Goal: Information Seeking & Learning: Learn about a topic

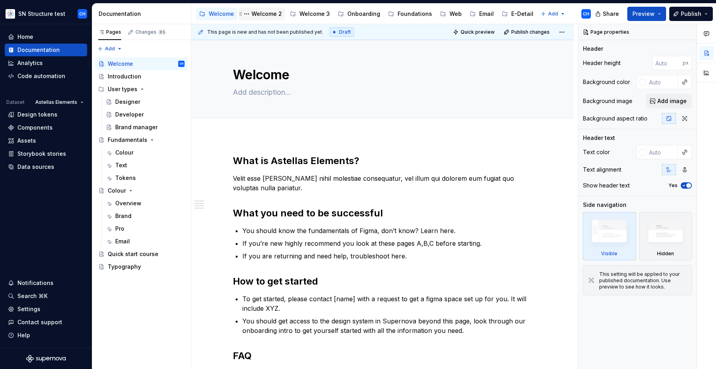
click at [265, 14] on div "Welcome 2" at bounding box center [267, 14] width 31 height 8
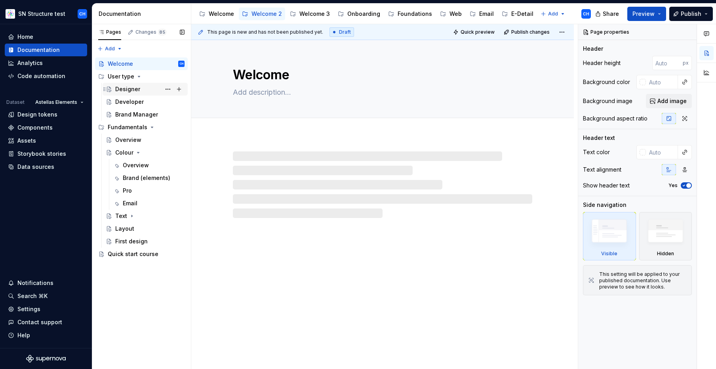
click at [127, 87] on div "Designer" at bounding box center [127, 89] width 25 height 8
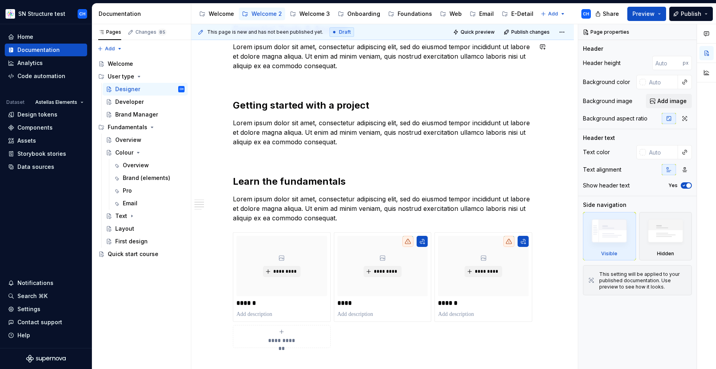
scroll to position [209, 0]
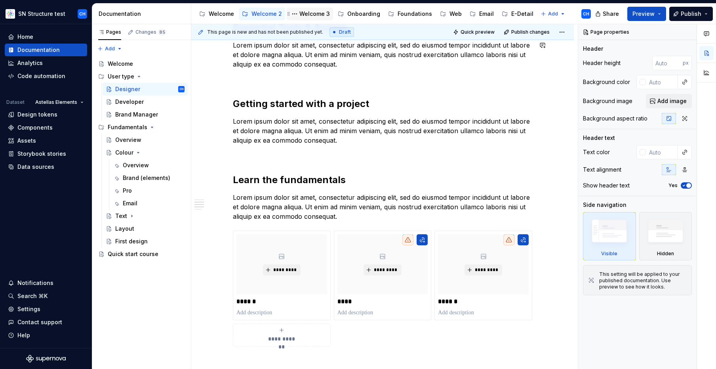
click at [310, 15] on div "Welcome 3" at bounding box center [315, 14] width 31 height 8
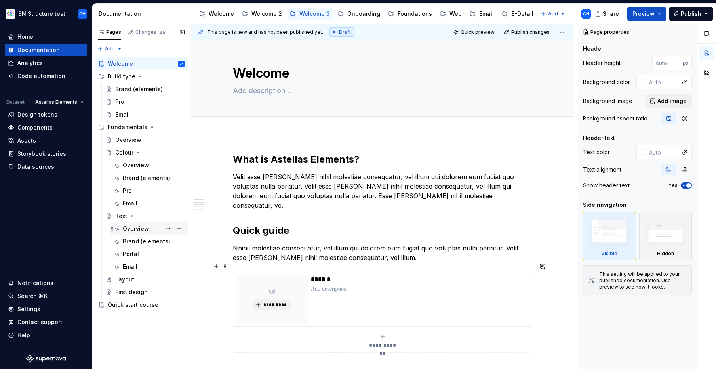
scroll to position [3, 0]
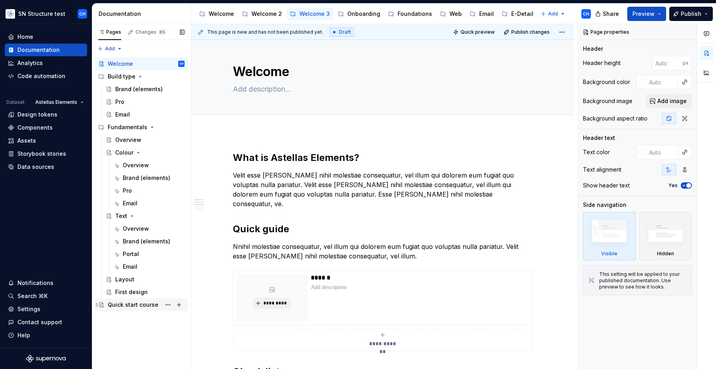
click at [139, 303] on div "Quick start course" at bounding box center [133, 305] width 51 height 8
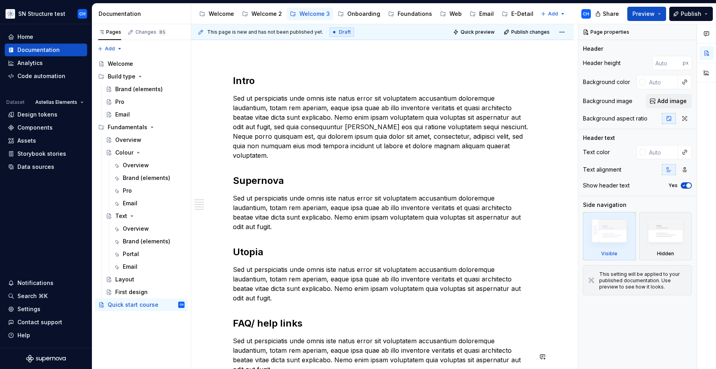
scroll to position [57, 0]
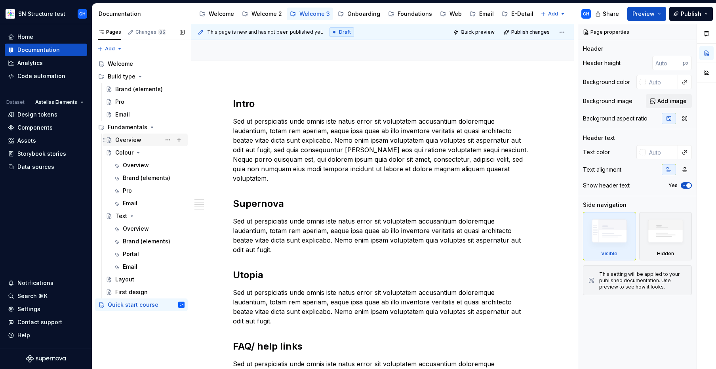
click at [129, 140] on div "Overview" at bounding box center [128, 140] width 26 height 8
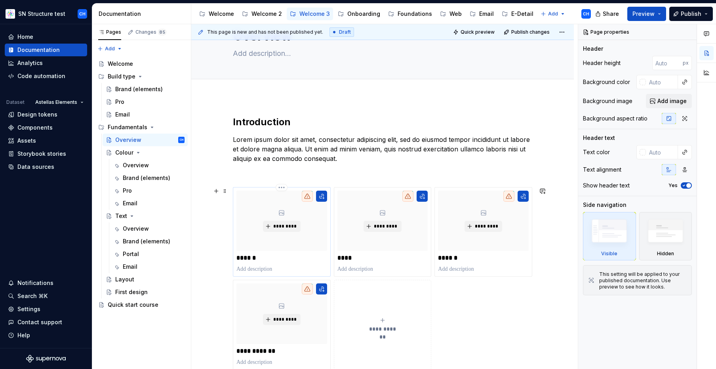
scroll to position [42, 0]
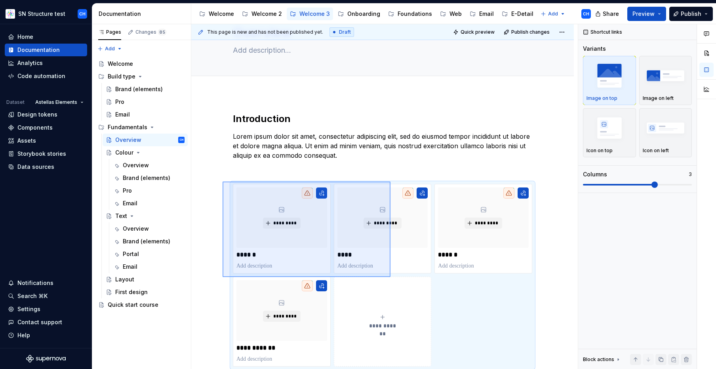
drag, startPoint x: 223, startPoint y: 181, endPoint x: 391, endPoint y: 277, distance: 193.3
click at [391, 277] on div "**********" at bounding box center [384, 196] width 387 height 345
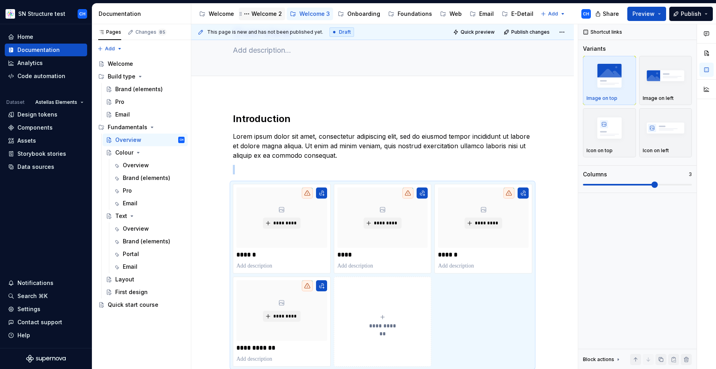
click at [259, 13] on div "Welcome 2" at bounding box center [267, 14] width 31 height 8
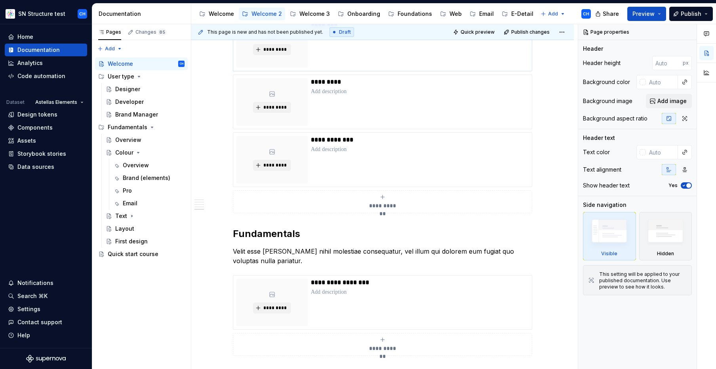
scroll to position [482, 0]
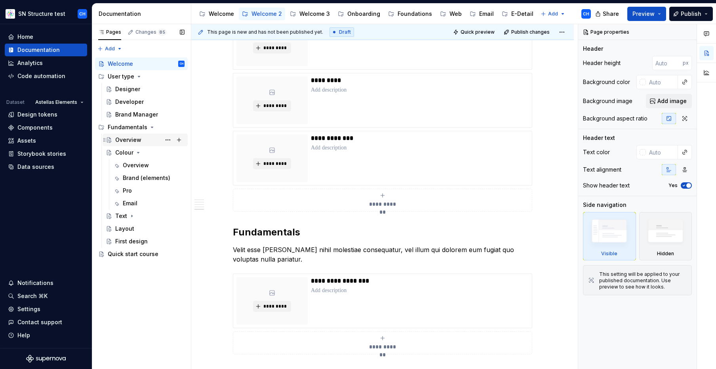
click at [128, 137] on div "Overview" at bounding box center [128, 140] width 26 height 8
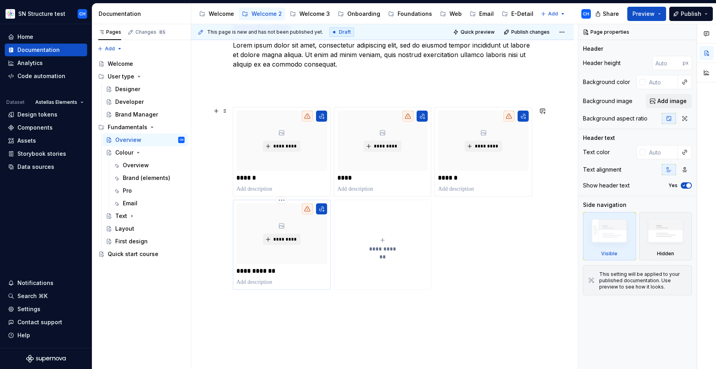
scroll to position [138, 0]
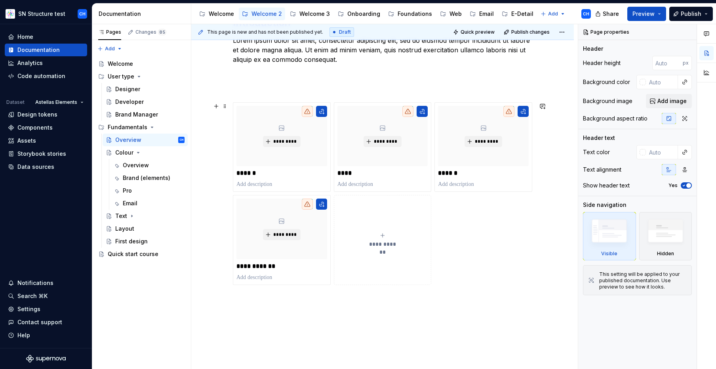
click at [462, 242] on div "**********" at bounding box center [383, 193] width 300 height 183
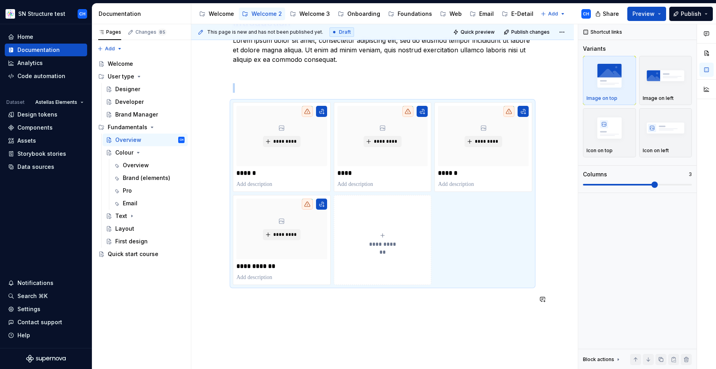
click at [488, 308] on div "**********" at bounding box center [383, 165] width 300 height 297
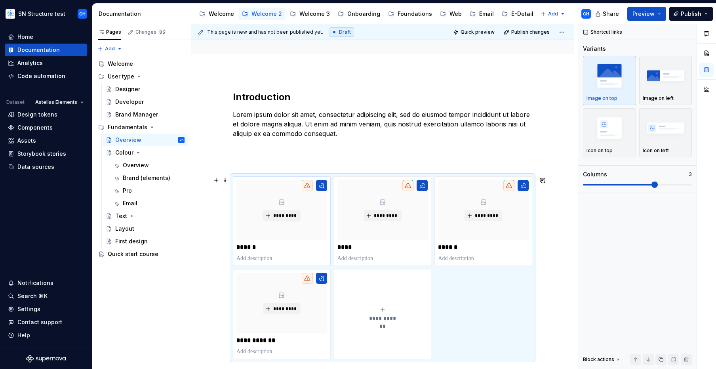
scroll to position [50, 0]
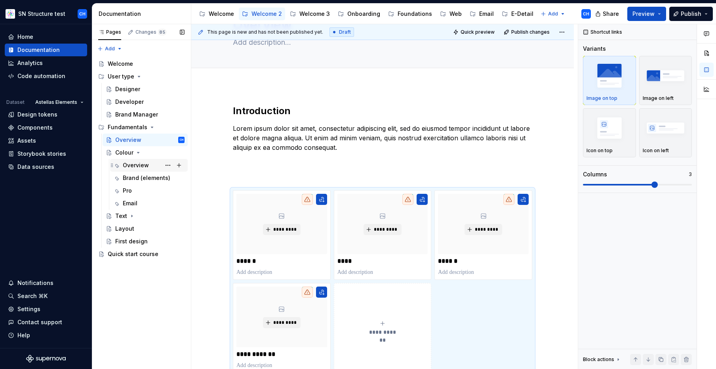
click at [140, 170] on div "Overview" at bounding box center [154, 165] width 62 height 11
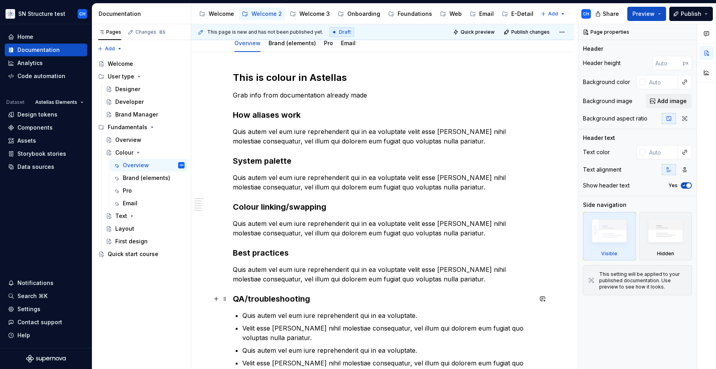
scroll to position [82, 0]
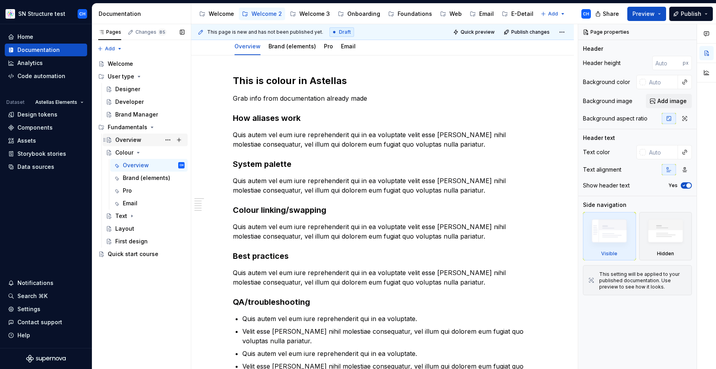
click at [126, 138] on div "Overview" at bounding box center [128, 140] width 26 height 8
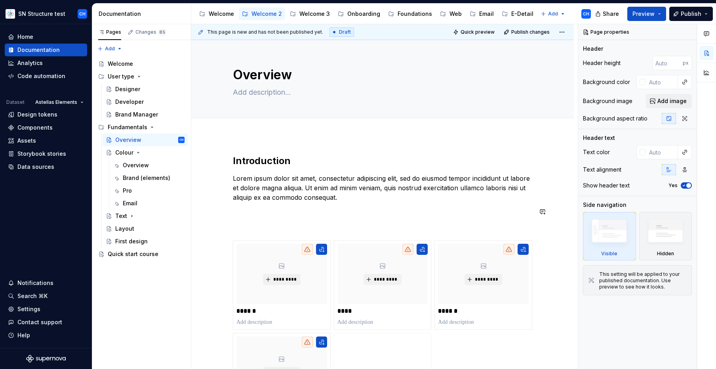
scroll to position [72, 0]
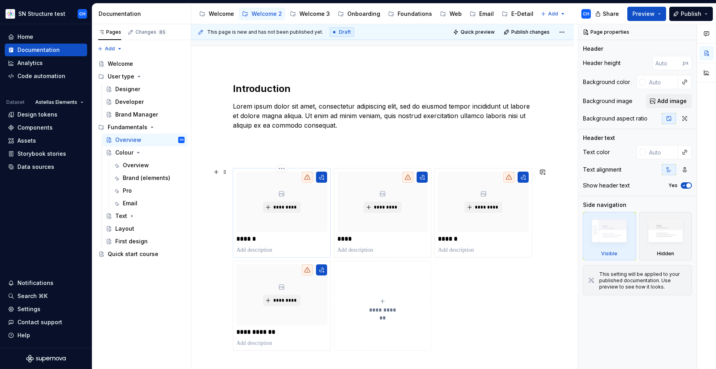
click at [280, 229] on div "*********" at bounding box center [282, 202] width 91 height 60
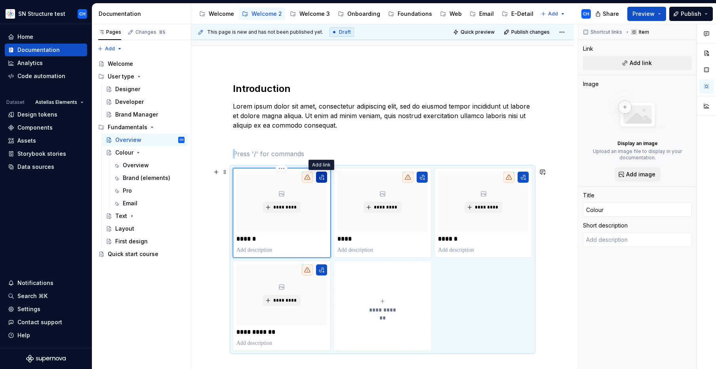
click at [323, 180] on button "button" at bounding box center [321, 177] width 11 height 11
type textarea "*"
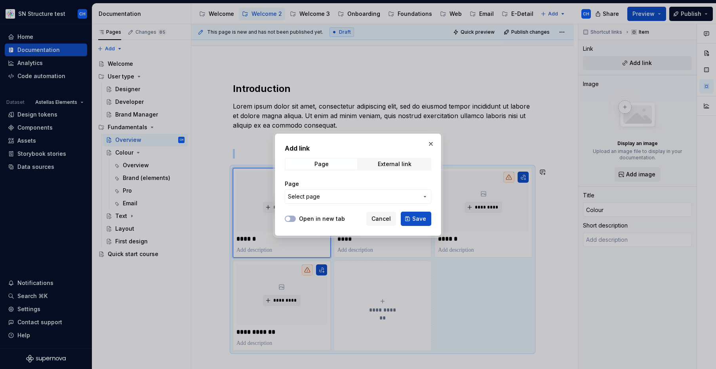
click at [341, 197] on span "Select page" at bounding box center [353, 197] width 131 height 8
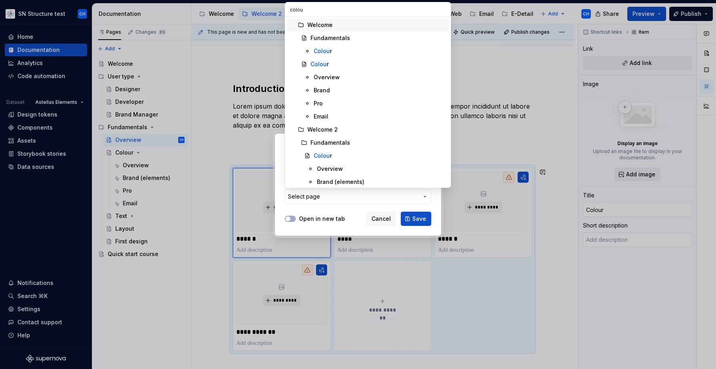
type input "colour"
click at [339, 167] on div "Overview" at bounding box center [330, 169] width 26 height 8
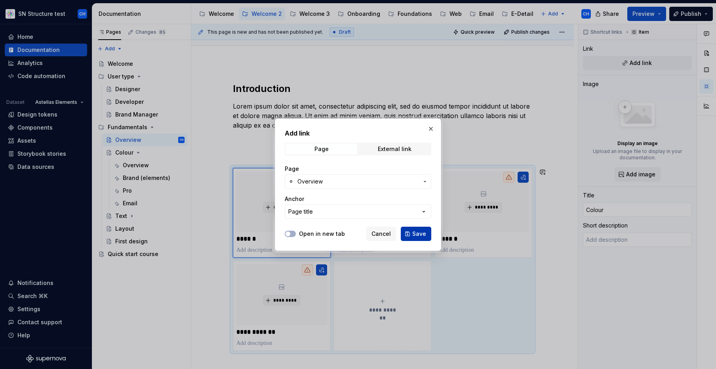
click at [410, 232] on button "Save" at bounding box center [416, 234] width 31 height 14
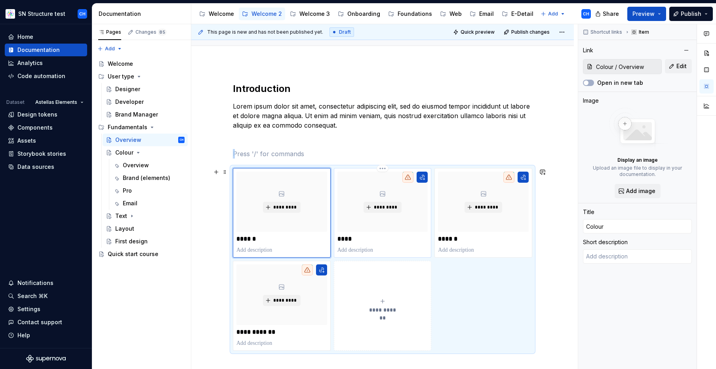
click at [385, 236] on p "****" at bounding box center [383, 239] width 91 height 8
type textarea "*"
type input "Text"
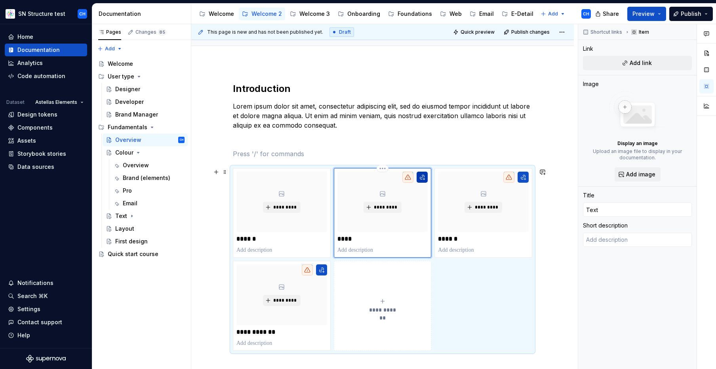
click at [424, 176] on button "button" at bounding box center [422, 177] width 11 height 11
type textarea "*"
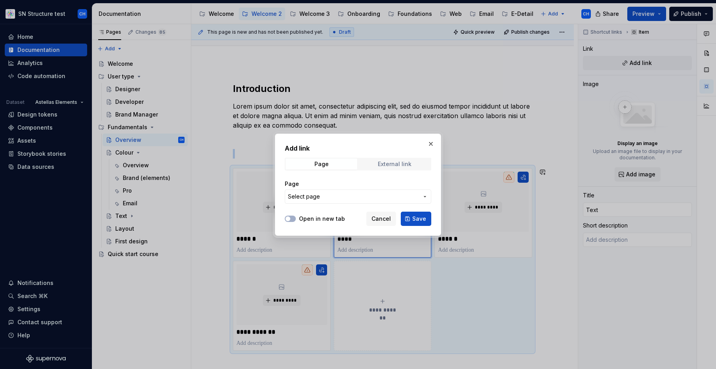
click at [402, 165] on div "External link" at bounding box center [395, 164] width 34 height 6
click at [359, 200] on input "URL" at bounding box center [358, 196] width 147 height 14
click at [325, 161] on div "Page" at bounding box center [322, 164] width 14 height 6
click at [342, 195] on span "Select page" at bounding box center [353, 197] width 131 height 8
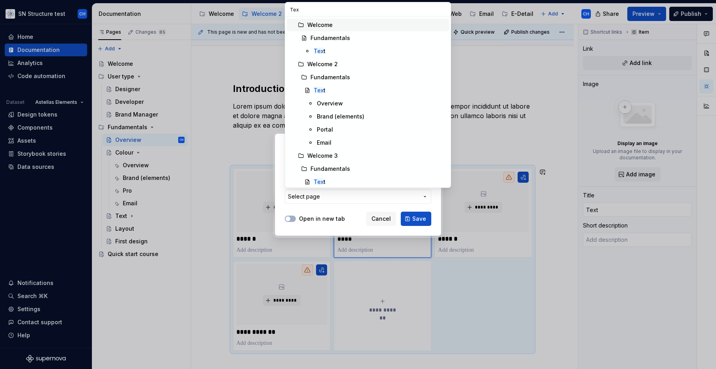
type input "Text"
click at [346, 101] on div "Overview" at bounding box center [381, 103] width 129 height 8
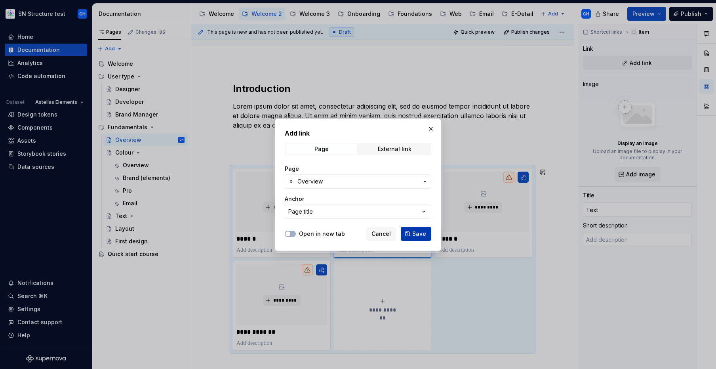
click at [417, 235] on span "Save" at bounding box center [419, 234] width 14 height 8
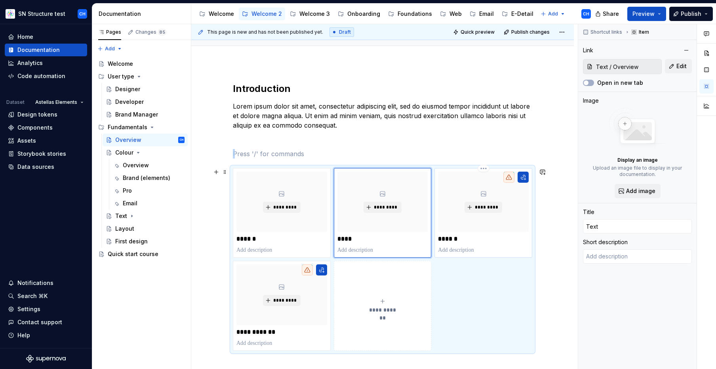
type textarea "*"
type input "layout"
click at [465, 225] on div "*********" at bounding box center [483, 202] width 91 height 60
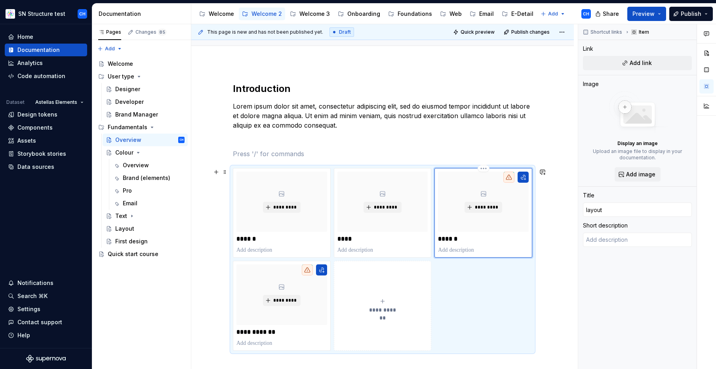
click at [443, 239] on p "******" at bounding box center [483, 239] width 91 height 8
click at [440, 239] on p "******" at bounding box center [483, 239] width 91 height 8
type textarea "*"
type input "ayout"
type textarea "*"
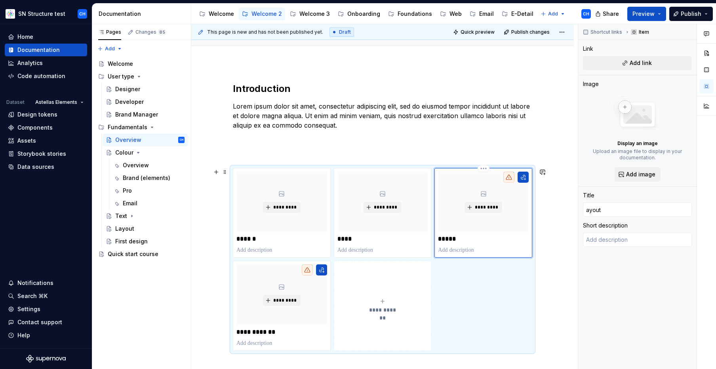
type input "Layout"
click at [475, 222] on div "*********" at bounding box center [483, 202] width 91 height 60
click at [525, 179] on button "button" at bounding box center [523, 177] width 11 height 11
type textarea "*"
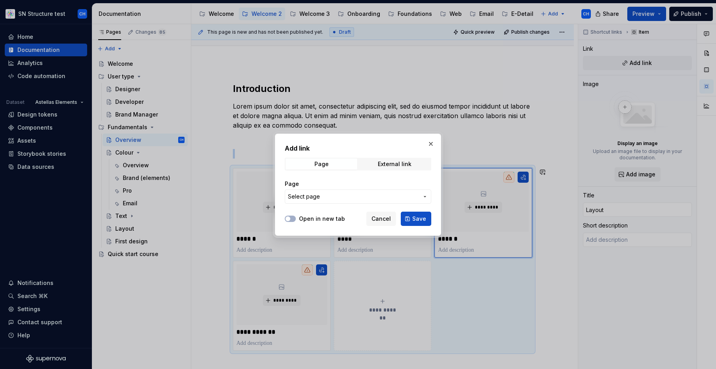
click at [355, 191] on button "Select page" at bounding box center [358, 196] width 147 height 14
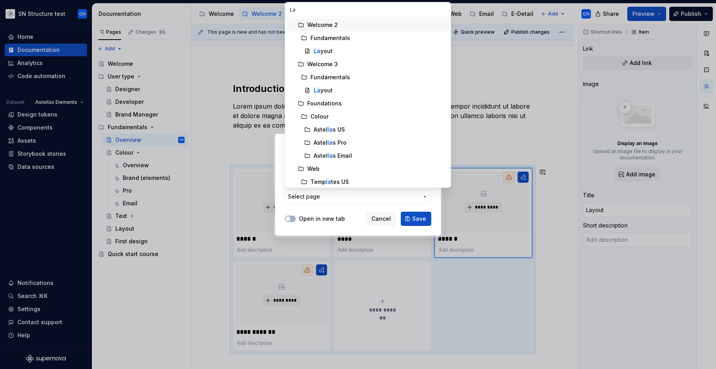
type input "Lay"
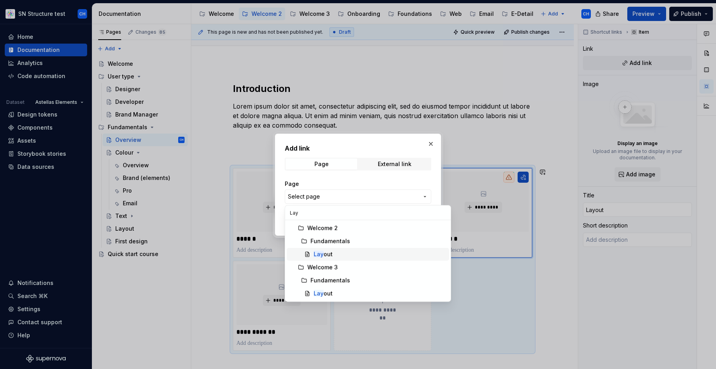
click at [332, 252] on div "Lay out" at bounding box center [380, 254] width 132 height 8
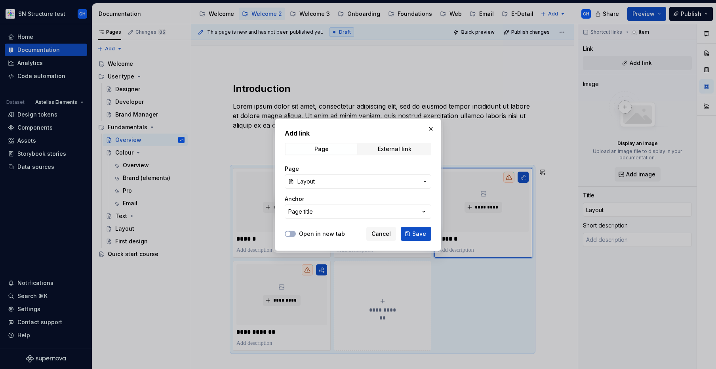
click at [365, 183] on span "Layout" at bounding box center [358, 182] width 121 height 8
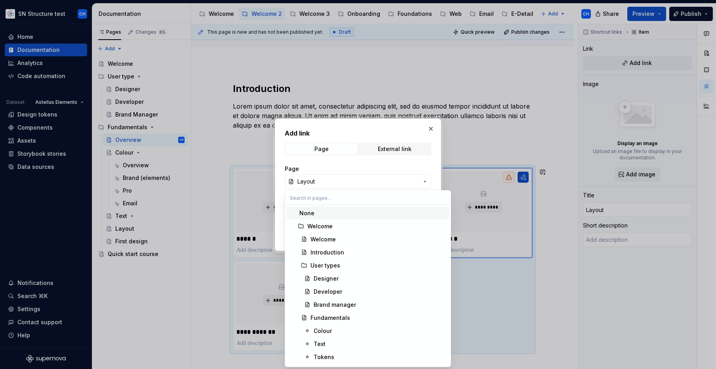
type textarea "*"
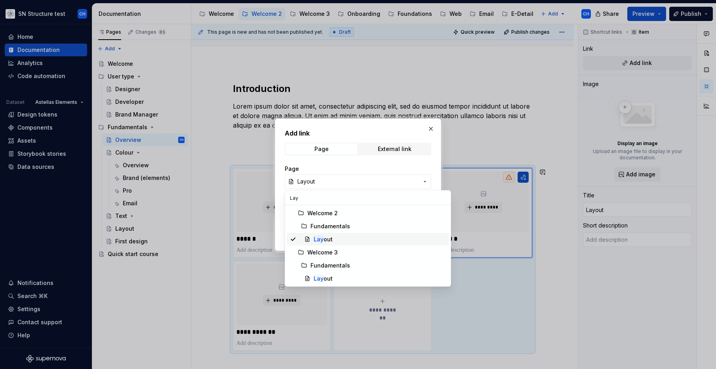
type input "Lay"
click at [336, 242] on div "Lay out" at bounding box center [380, 239] width 132 height 8
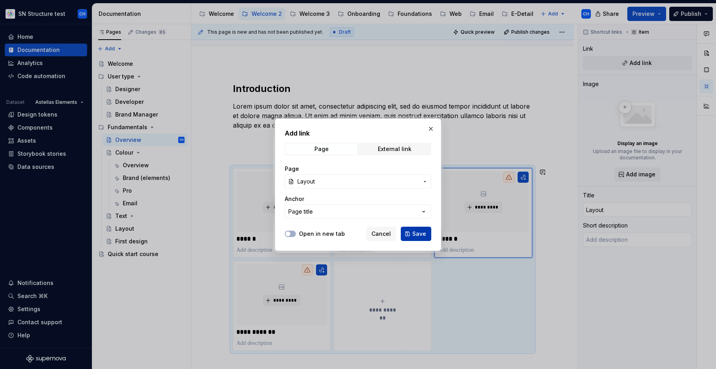
click at [408, 237] on button "Save" at bounding box center [416, 234] width 31 height 14
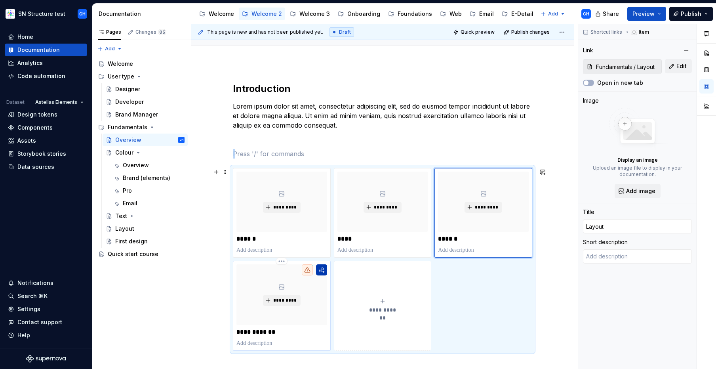
type textarea "*"
type input "First design"
click at [320, 270] on button "button" at bounding box center [321, 269] width 11 height 11
type textarea "*"
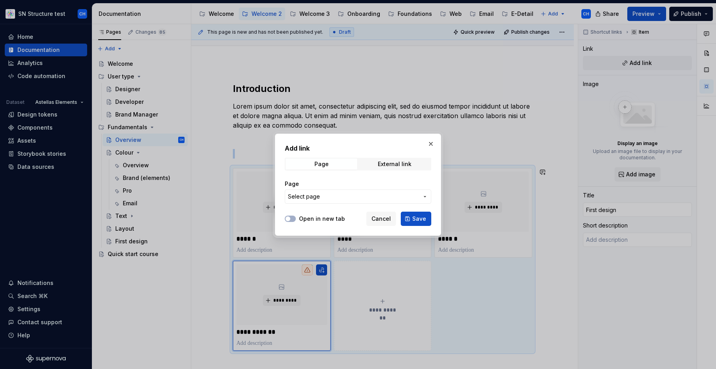
click at [346, 195] on span "Select page" at bounding box center [353, 197] width 131 height 8
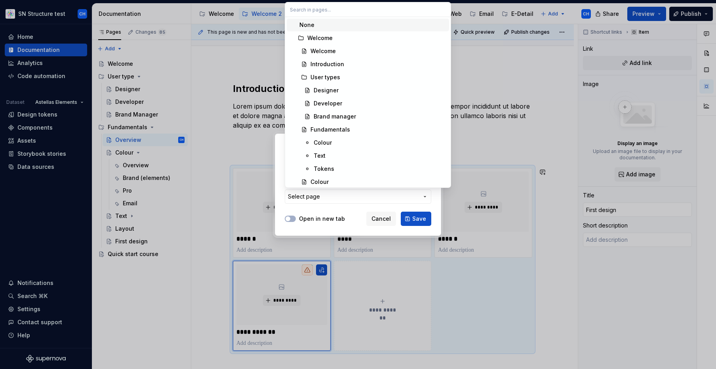
click at [337, 195] on div "Add link Page External link Page Select page Open in new tab Cancel Save" at bounding box center [358, 184] width 716 height 369
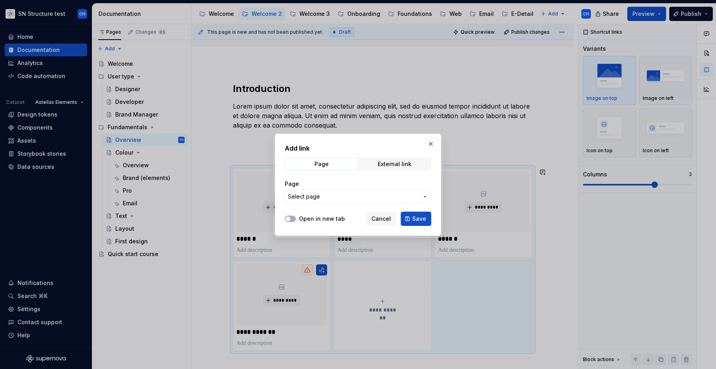
click at [337, 195] on span "Select page" at bounding box center [353, 197] width 131 height 8
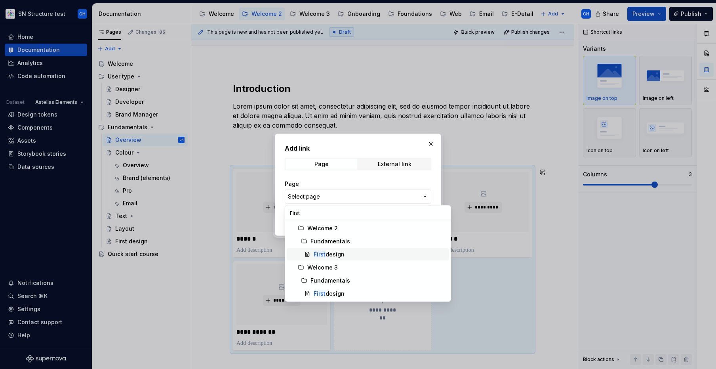
type input "First"
click at [340, 252] on div "First design" at bounding box center [329, 254] width 31 height 8
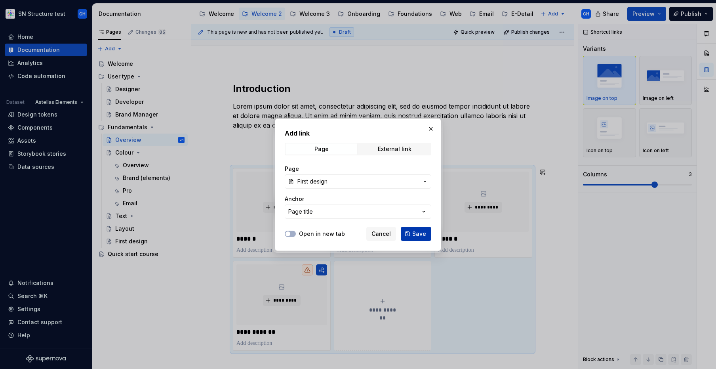
click at [426, 227] on button "Save" at bounding box center [416, 234] width 31 height 14
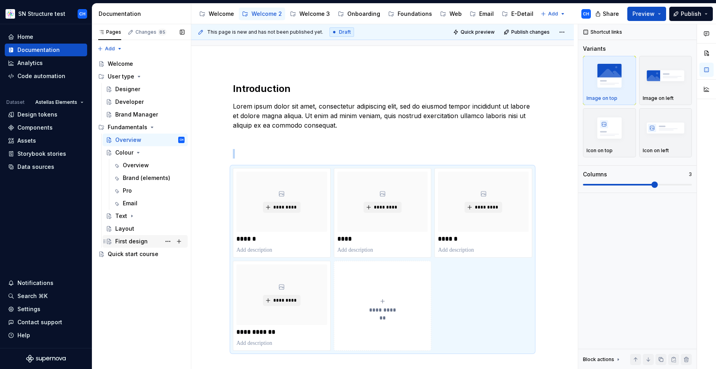
click at [123, 238] on div "First design" at bounding box center [131, 241] width 32 height 8
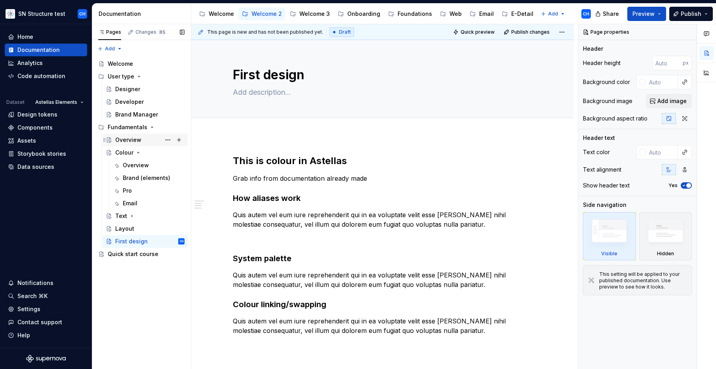
click at [128, 141] on div "Overview" at bounding box center [128, 140] width 26 height 8
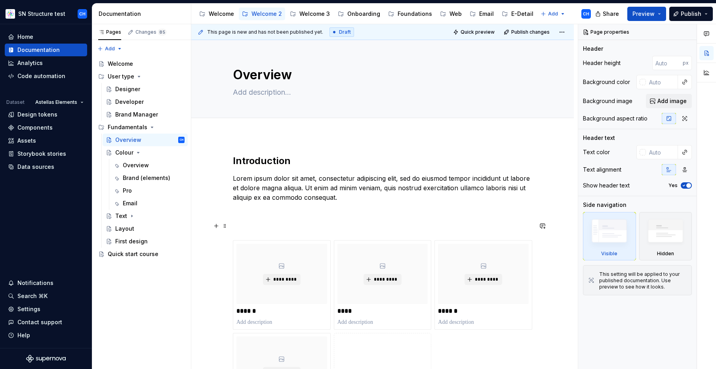
click at [239, 222] on p at bounding box center [383, 226] width 300 height 10
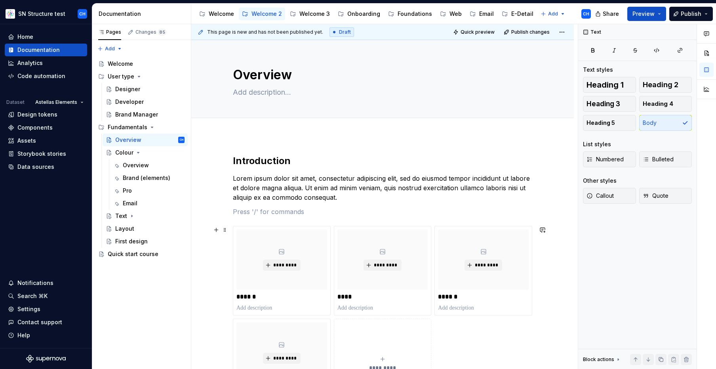
drag, startPoint x: 241, startPoint y: 212, endPoint x: 383, endPoint y: 321, distance: 178.9
click at [383, 321] on div "**********" at bounding box center [383, 291] width 300 height 273
click at [215, 307] on div "**********" at bounding box center [382, 342] width 383 height 412
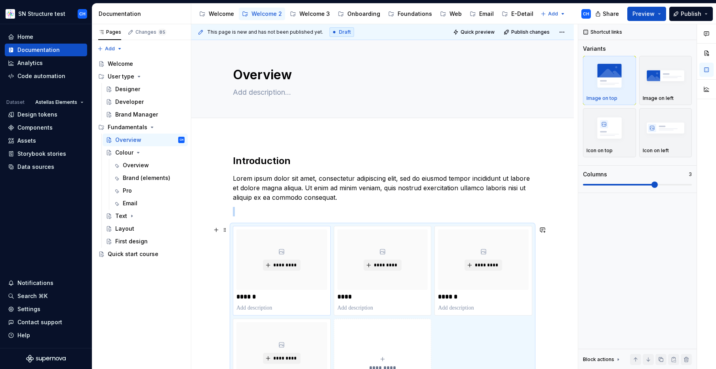
scroll to position [39, 0]
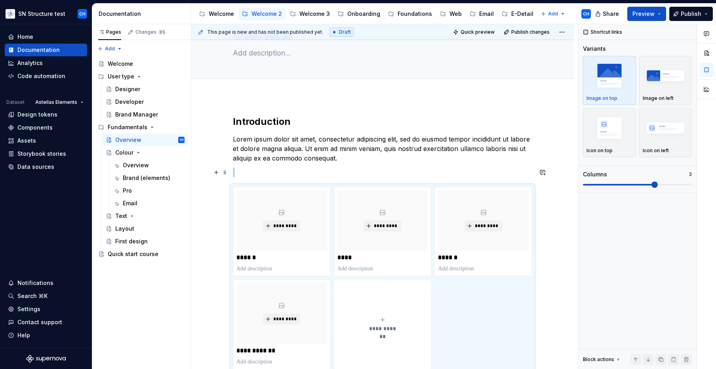
copy br
click at [120, 155] on div "Colour" at bounding box center [124, 153] width 18 height 8
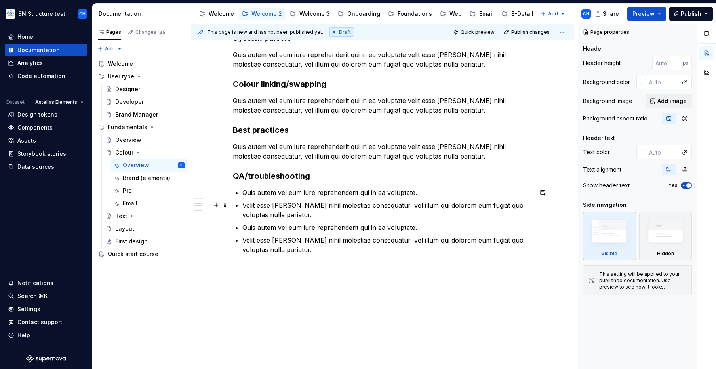
scroll to position [232, 0]
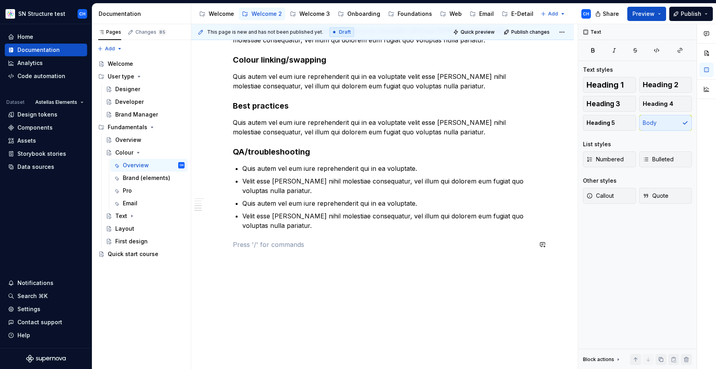
click at [303, 258] on div "This is colour in Astellas Grab info from documentation already made How aliase…" at bounding box center [383, 91] width 300 height 334
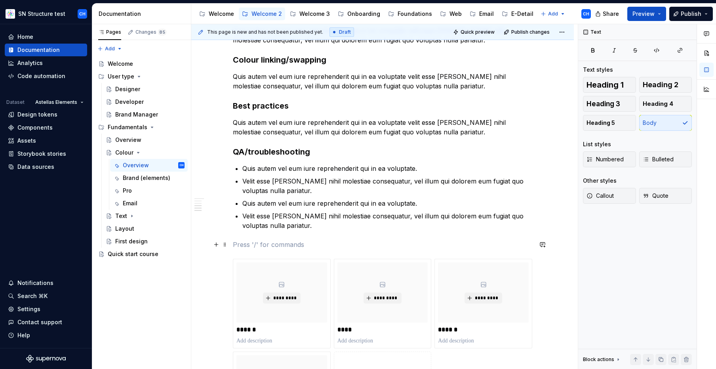
click at [295, 242] on p at bounding box center [383, 245] width 300 height 10
click at [280, 154] on h3 "QA/troubleshooting" at bounding box center [383, 151] width 300 height 11
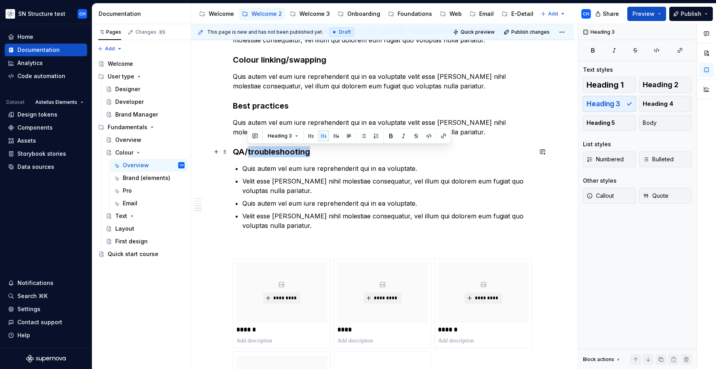
click at [280, 154] on h3 "QA/troubleshooting" at bounding box center [383, 151] width 300 height 11
copy h3 "QA/troubleshooting"
click at [267, 249] on p at bounding box center [383, 245] width 300 height 10
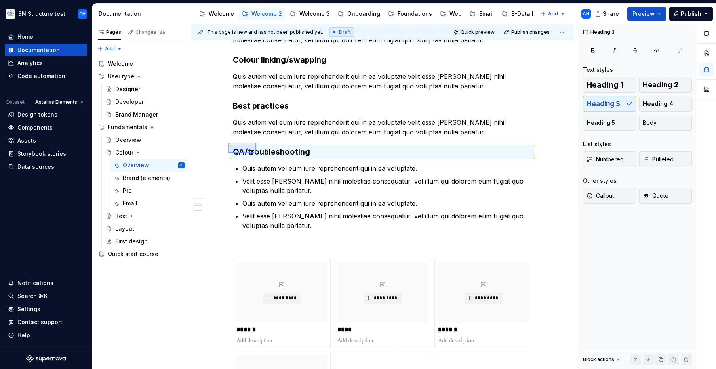
drag, startPoint x: 232, startPoint y: 144, endPoint x: 258, endPoint y: 153, distance: 27.1
click at [258, 153] on div "This page is new and has not been published yet. Draft Quick preview Publish ch…" at bounding box center [384, 196] width 387 height 345
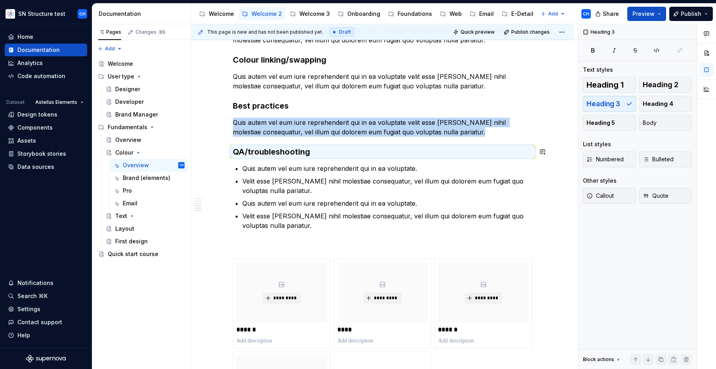
type textarea "*"
copy p "Quis autem vel eum iure reprehenderit qui in ea voluptate velit esse [PERSON_NA…"
click at [256, 250] on div "This is colour in Astellas Grab info from documentation already made How aliase…" at bounding box center [383, 182] width 300 height 517
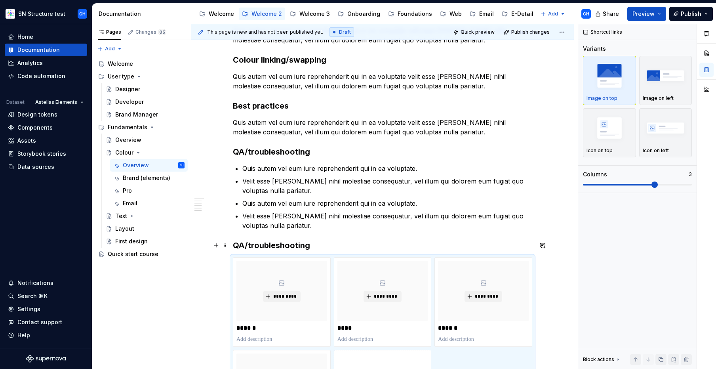
click at [259, 246] on h3 "QA/troubleshooting" at bounding box center [383, 245] width 300 height 11
click at [260, 246] on h3 "QA/troubleshooting" at bounding box center [383, 245] width 300 height 11
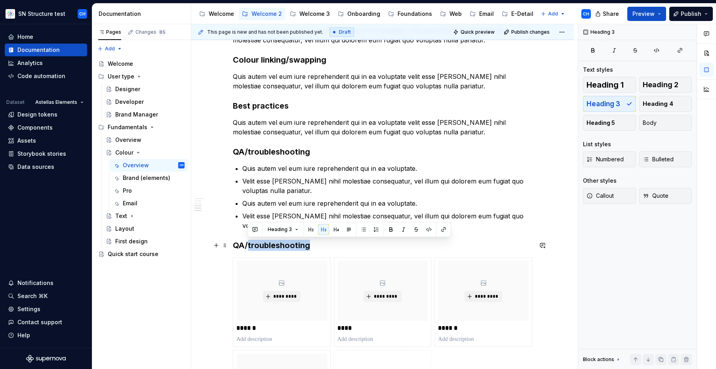
click at [260, 246] on h3 "QA/troubleshooting" at bounding box center [383, 245] width 300 height 11
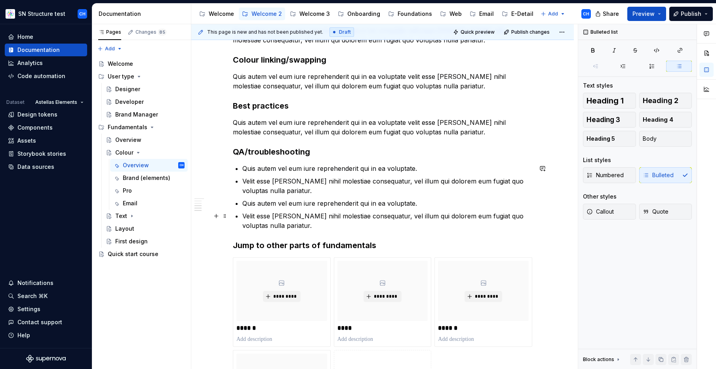
click at [292, 227] on p "Velit esse [PERSON_NAME] nihil molestiae consequatur, vel illum qui dolorem eum…" at bounding box center [388, 220] width 290 height 19
click at [372, 224] on p "Velit esse [PERSON_NAME] nihil molestiae consequatur, vel illum qui dolorem eum…" at bounding box center [388, 220] width 290 height 19
click at [382, 214] on p "Velit esse [PERSON_NAME] nihil molestiae consequatur, vel illum qui dolorem eum…" at bounding box center [388, 220] width 290 height 19
click at [390, 203] on p "Quis autem vel eum iure reprehenderit qui in ea voluptate." at bounding box center [388, 204] width 290 height 10
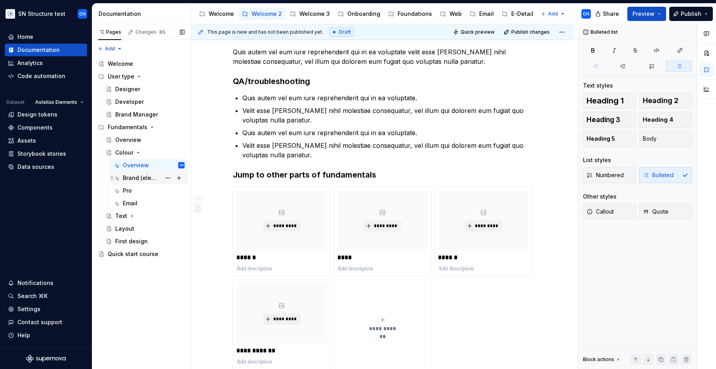
click at [138, 176] on div "Brand (elements)" at bounding box center [142, 178] width 38 height 8
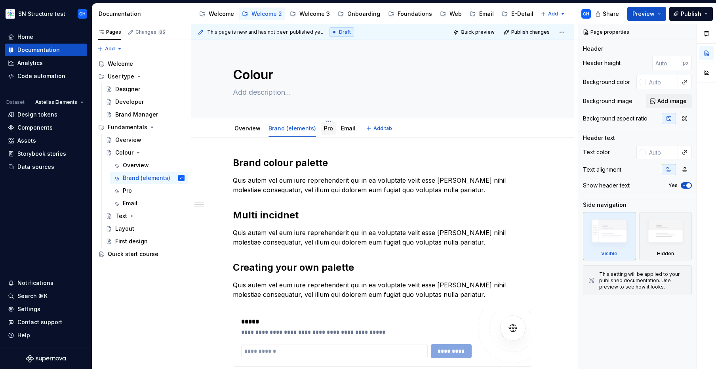
click at [327, 134] on div "Pro" at bounding box center [328, 128] width 15 height 13
click at [132, 216] on icon "Page tree" at bounding box center [132, 216] width 1 height 2
click at [133, 216] on icon "Page tree" at bounding box center [132, 216] width 6 height 6
click at [137, 153] on icon "Page tree" at bounding box center [138, 152] width 2 height 1
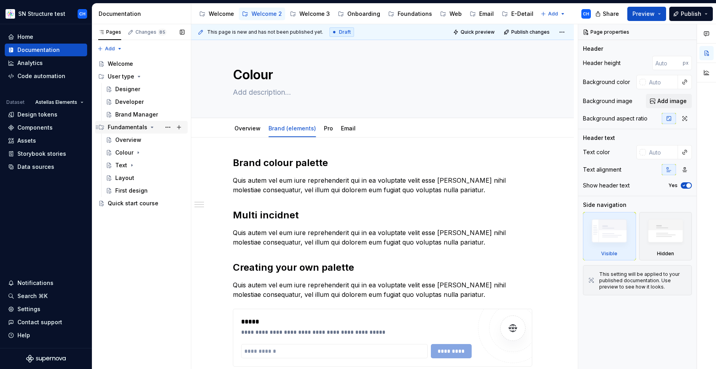
click at [150, 128] on icon "Page tree" at bounding box center [152, 127] width 6 height 6
click at [129, 88] on div "Designer" at bounding box center [127, 89] width 25 height 8
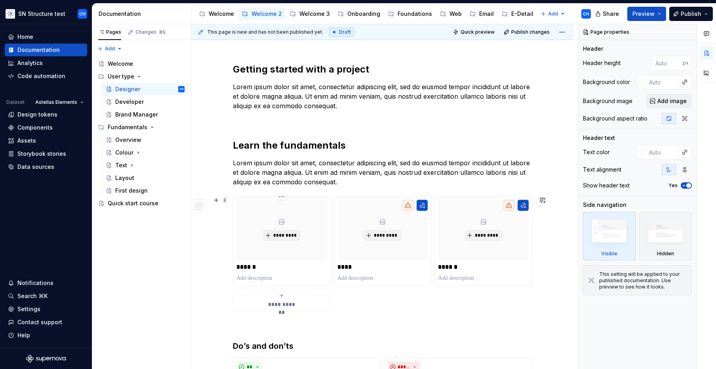
scroll to position [257, 0]
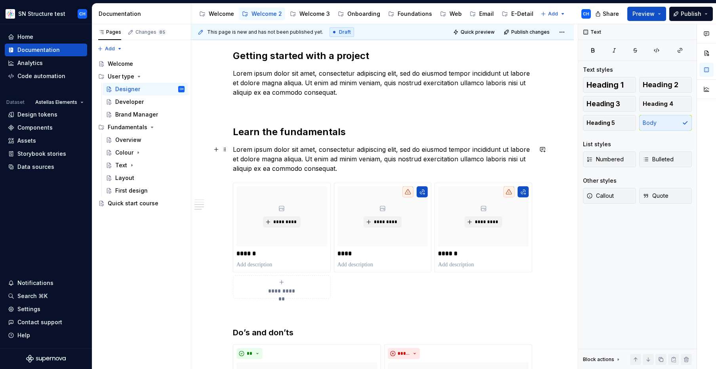
click at [351, 170] on p "Lorem ipsum dolor sit amet, consectetur adipiscing elit, sed do eiusmod tempor …" at bounding box center [383, 159] width 300 height 29
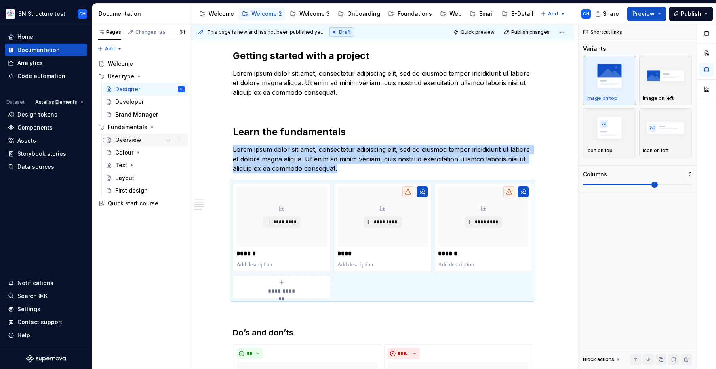
click at [125, 140] on div "Overview" at bounding box center [128, 140] width 26 height 8
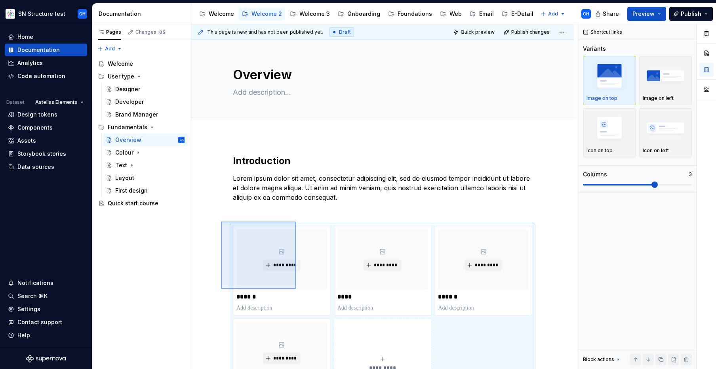
drag, startPoint x: 221, startPoint y: 222, endPoint x: 296, endPoint y: 289, distance: 100.7
click at [296, 289] on div "**********" at bounding box center [384, 196] width 387 height 345
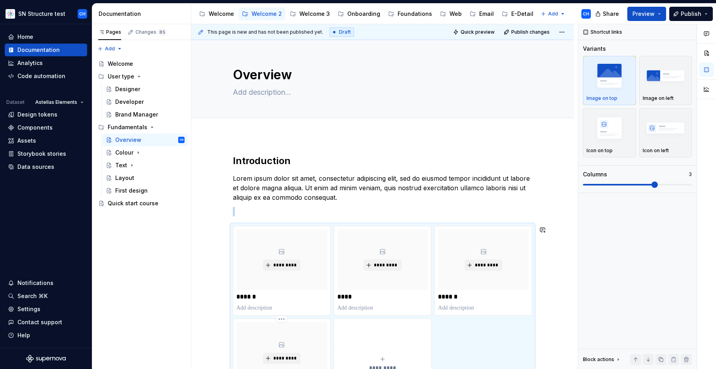
scroll to position [39, 0]
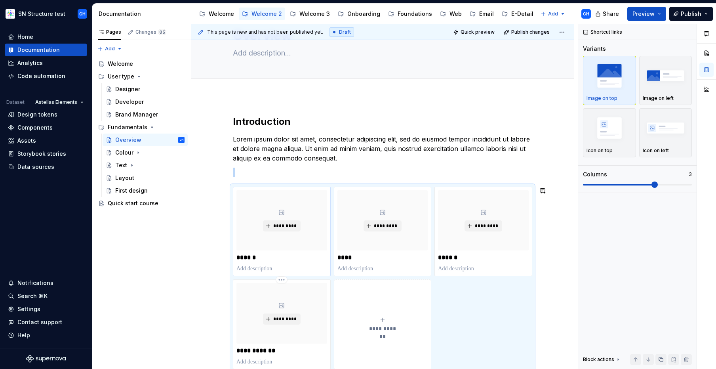
copy br
click at [122, 88] on div "Designer" at bounding box center [127, 89] width 25 height 8
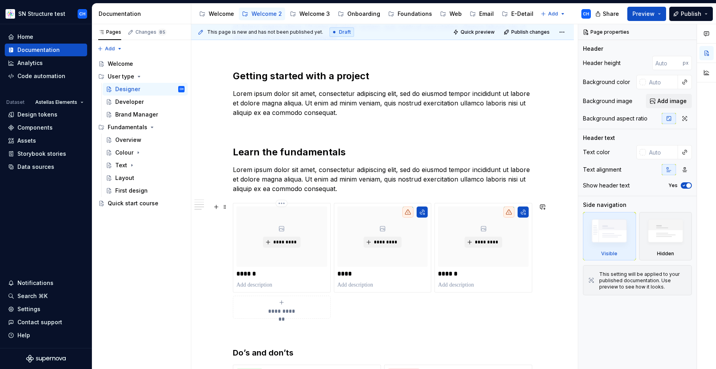
scroll to position [244, 0]
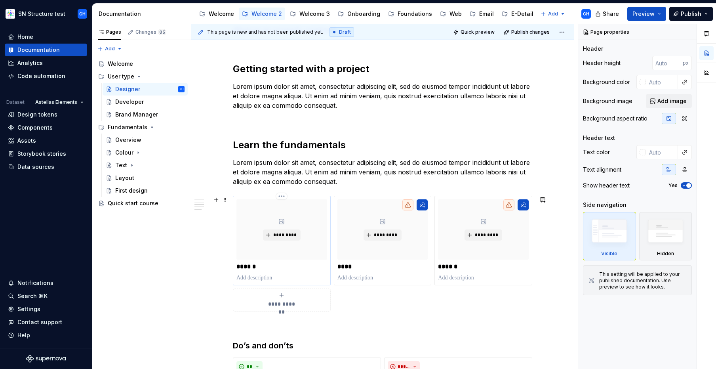
drag, startPoint x: 376, startPoint y: 306, endPoint x: 239, endPoint y: 207, distance: 169.8
click at [239, 207] on div "**********" at bounding box center [383, 254] width 300 height 116
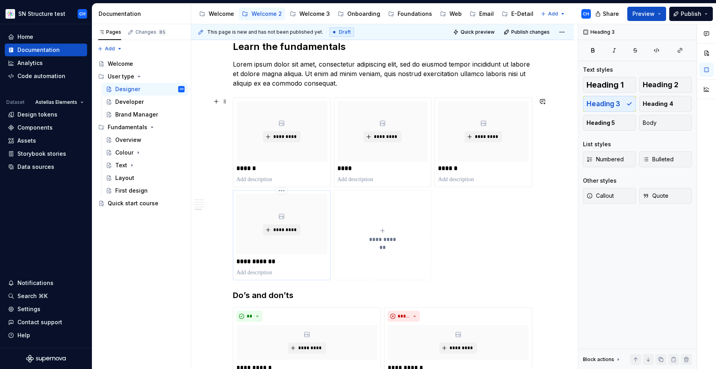
scroll to position [386, 0]
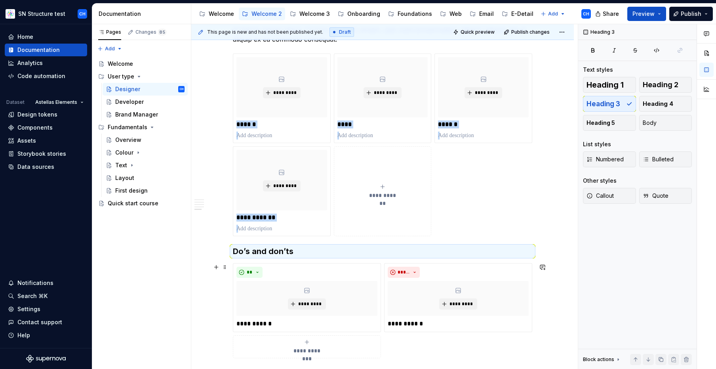
click at [212, 292] on div "Introduction Lorem ipsum dolor sit amet, consectetur adipiscing elit, sed do ei…" at bounding box center [382, 123] width 383 height 748
click at [208, 248] on div "Introduction Lorem ipsum dolor sit amet, consectetur adipiscing elit, sed do ei…" at bounding box center [382, 123] width 383 height 748
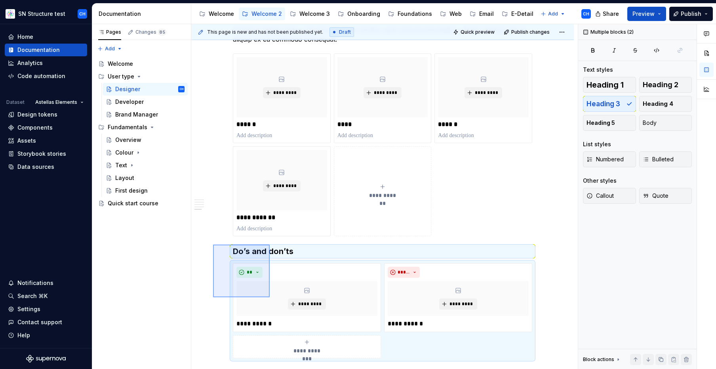
drag, startPoint x: 215, startPoint y: 245, endPoint x: 270, endPoint y: 297, distance: 75.7
click at [270, 297] on div "This page is new and has not been published yet. Draft Quick preview Publish ch…" at bounding box center [384, 196] width 387 height 345
copy div "**********"
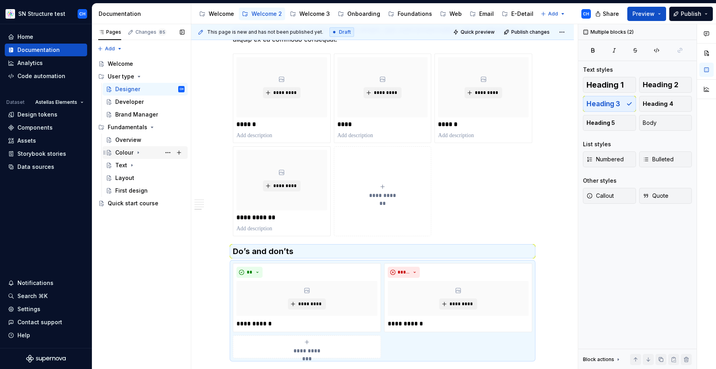
click at [137, 152] on icon "Page tree" at bounding box center [138, 152] width 6 height 6
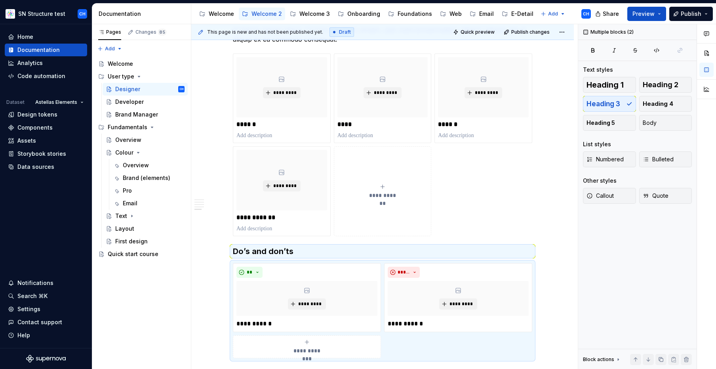
type textarea "*"
